Goal: Navigation & Orientation: Find specific page/section

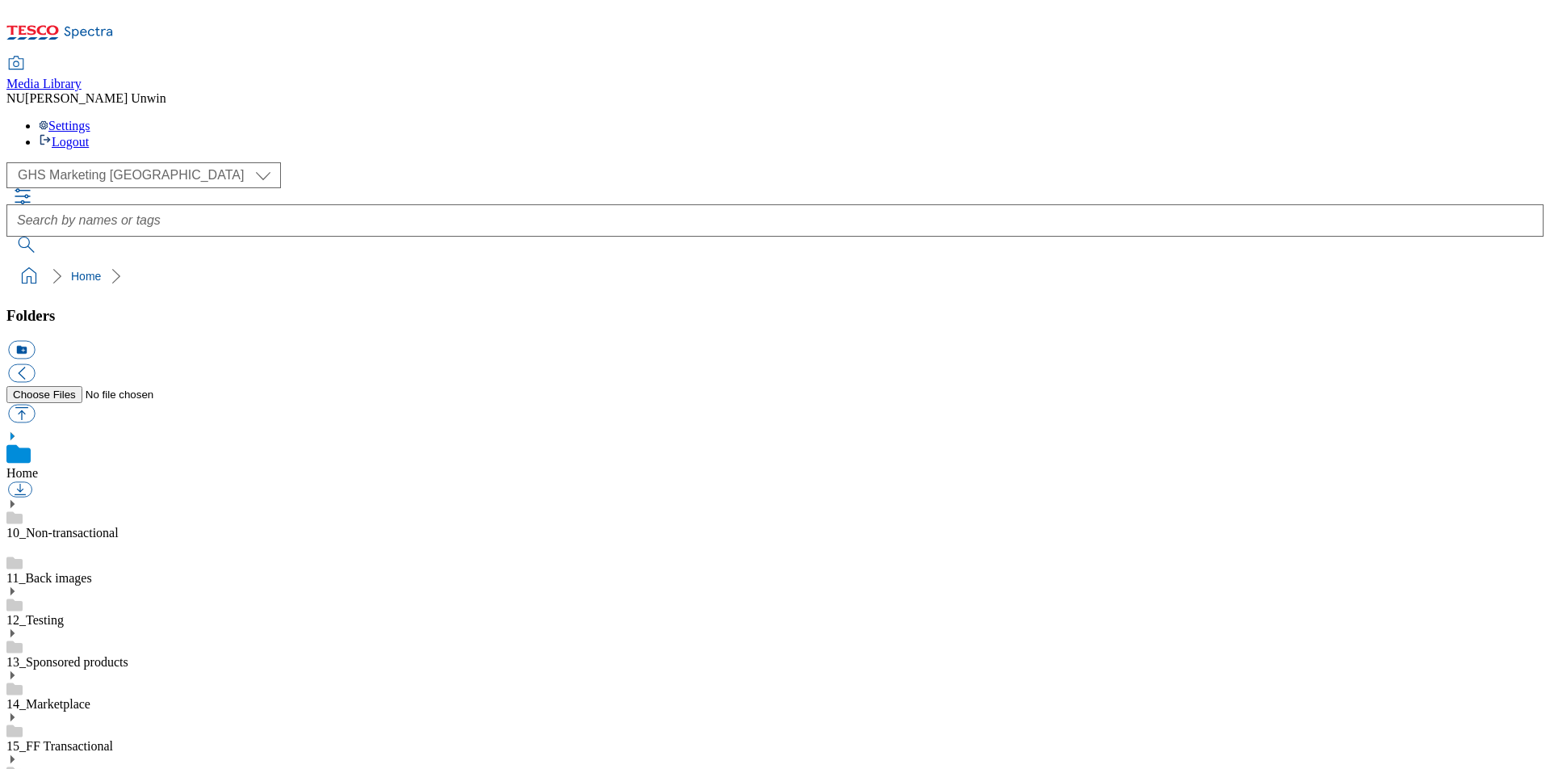
scroll to position [291, 0]
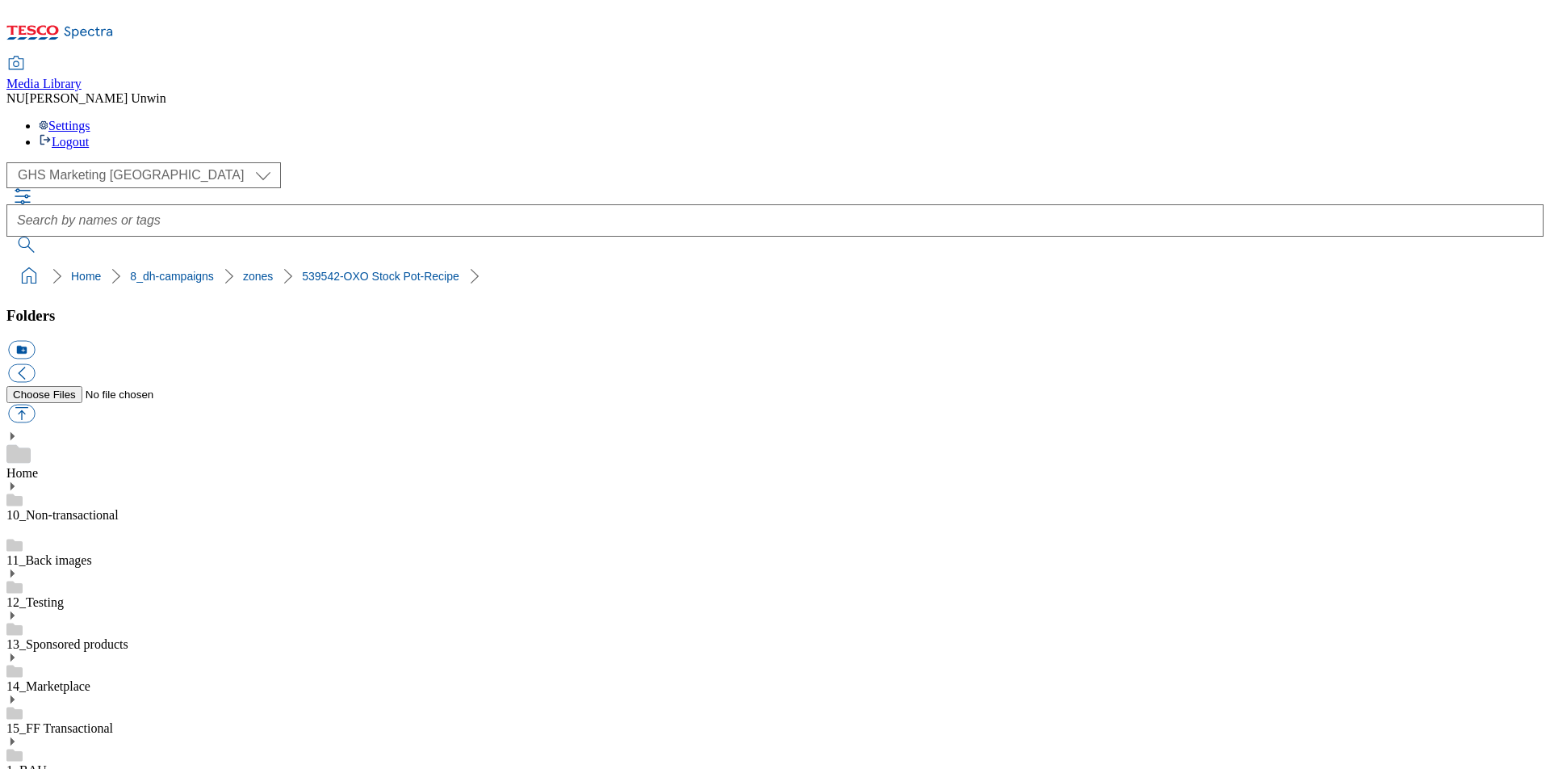
scroll to position [1366, 0]
